Goal: Transaction & Acquisition: Purchase product/service

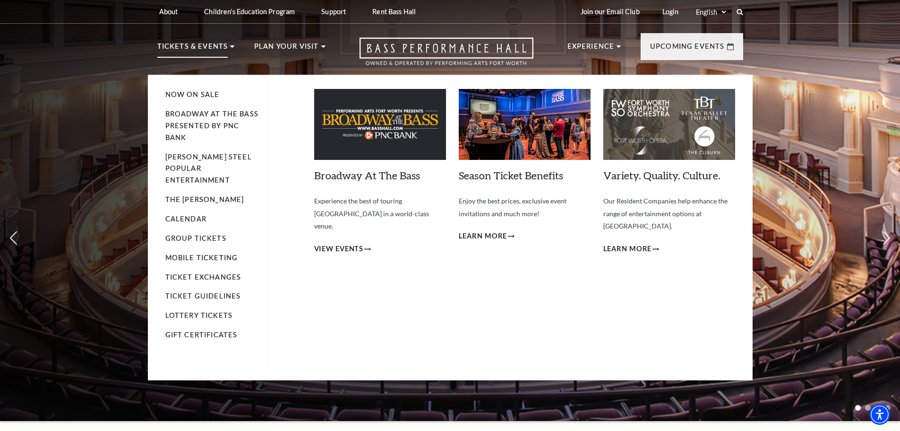
click at [232, 42] on li "Tickets & Events Now On Sale Broadway At The Bass presented by PNC Bank Irwin S…" at bounding box center [196, 58] width 78 height 34
click at [230, 46] on use at bounding box center [232, 46] width 4 height 2
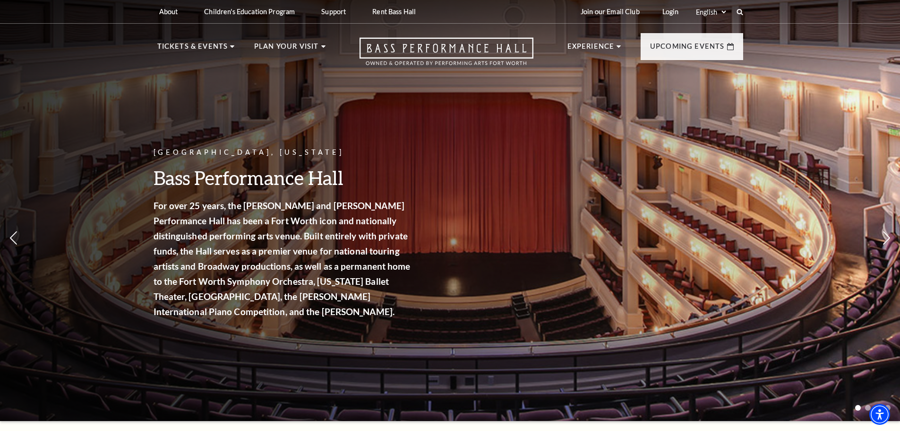
click at [115, 228] on div "Fort Worth, Texas Bass Performance Hall For over 25 years, the Nancy Lee and Pe…" at bounding box center [450, 207] width 900 height 426
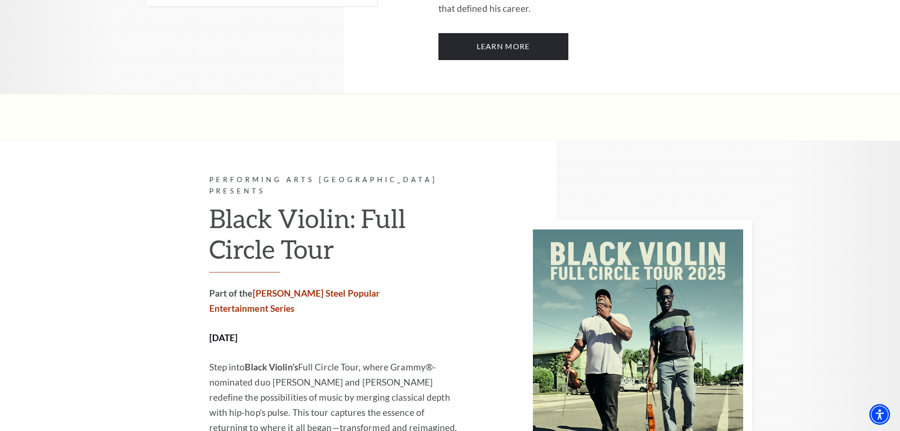
scroll to position [1827, 0]
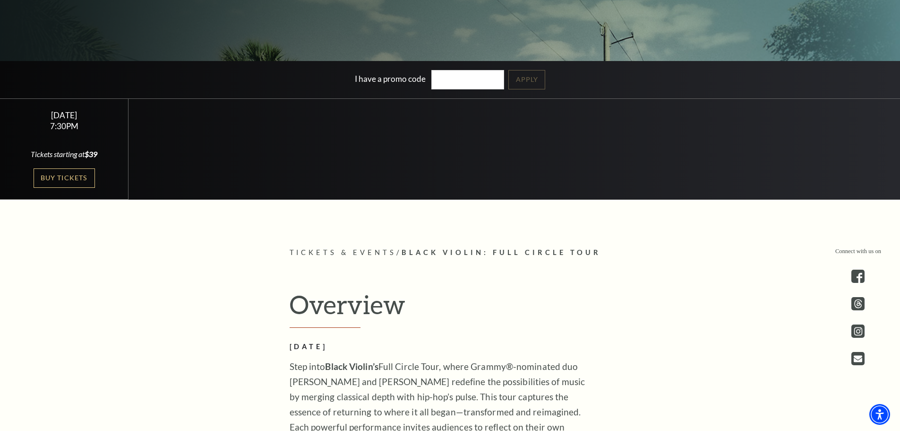
scroll to position [252, 0]
